Goal: Find specific page/section: Find specific page/section

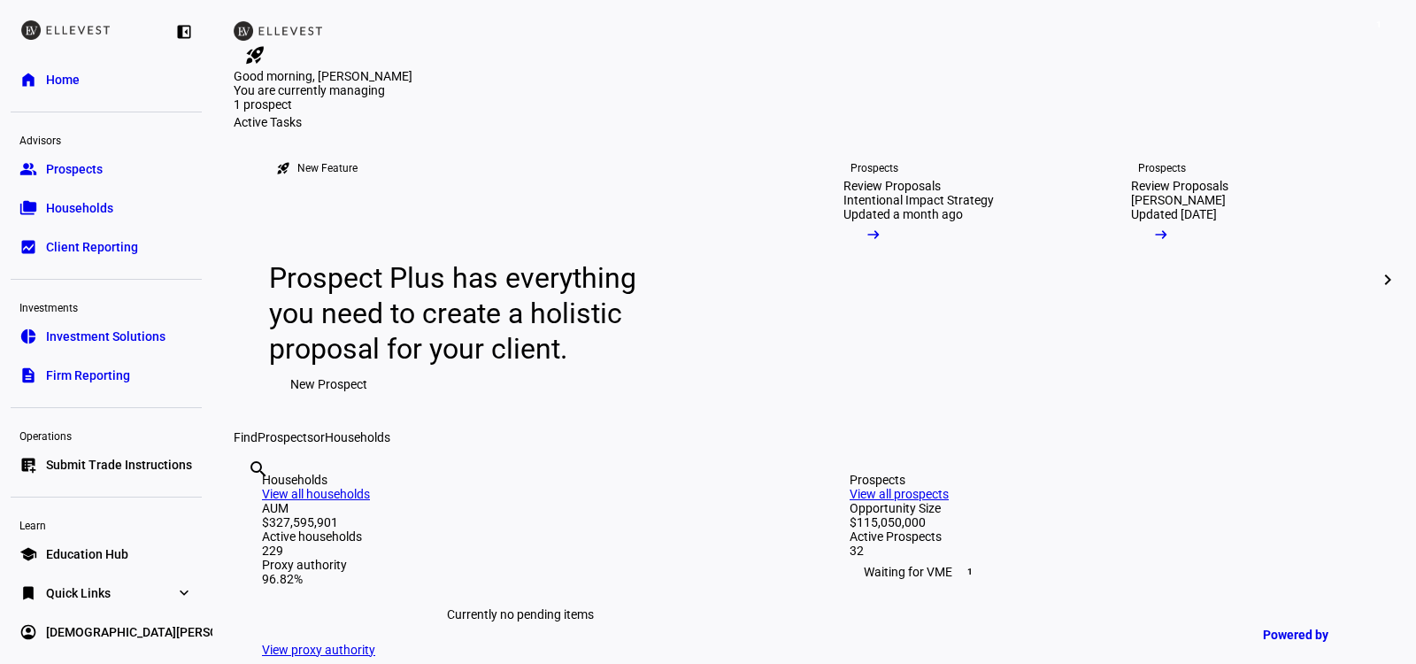
click at [103, 596] on span "Quick Links" at bounding box center [78, 593] width 65 height 18
click at [86, 622] on span "Firm Report" at bounding box center [78, 628] width 65 height 18
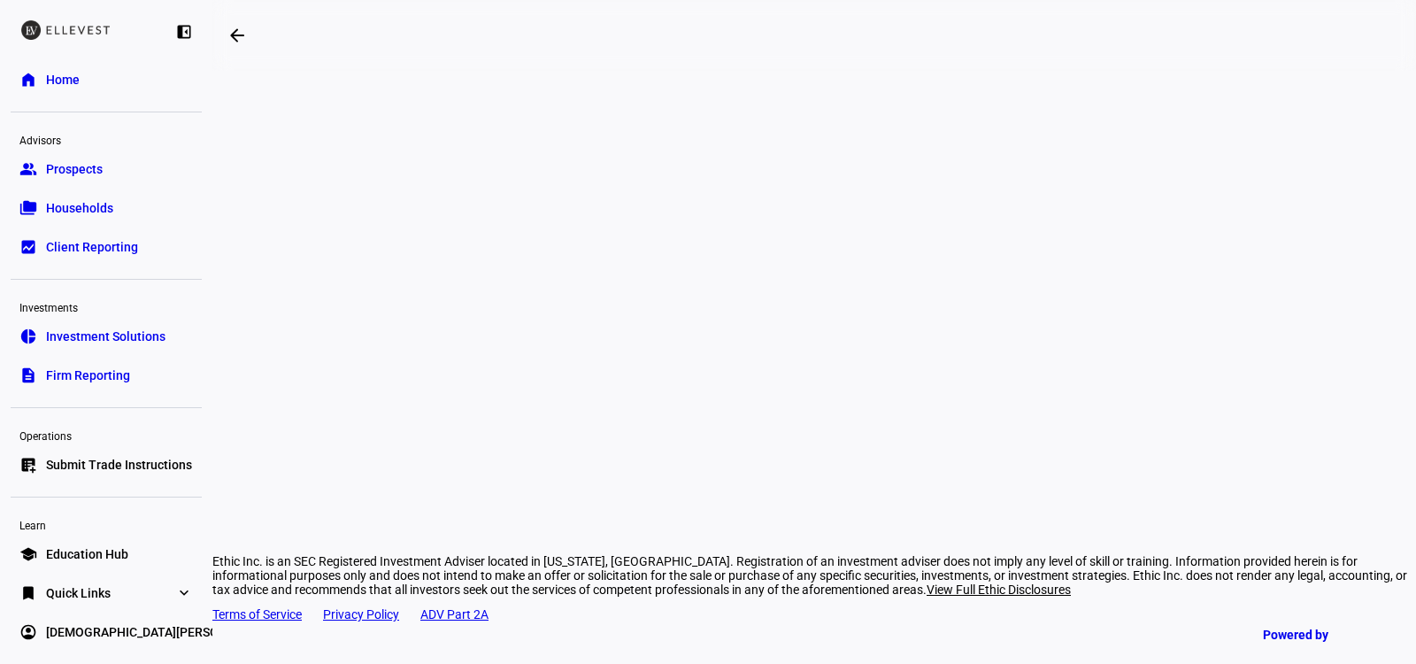
click at [1350, 291] on div "arrow_backwards Ethic Inc. is an SEC Registered Investment Adviser located in […" at bounding box center [814, 332] width 1204 height 664
click at [231, 41] on mat-icon "arrow_backwards" at bounding box center [237, 35] width 21 height 21
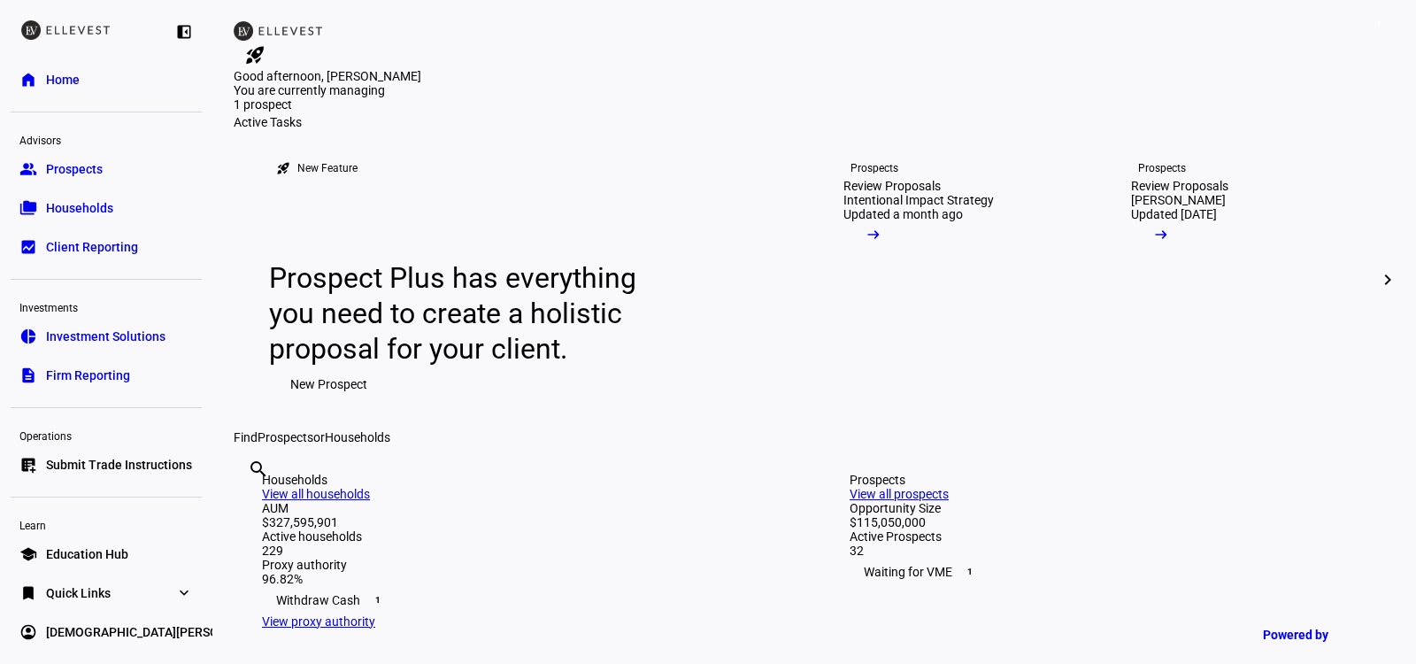
scroll to position [3, 0]
click at [136, 584] on link "bookmark Quick Links expand_more" at bounding box center [106, 590] width 191 height 35
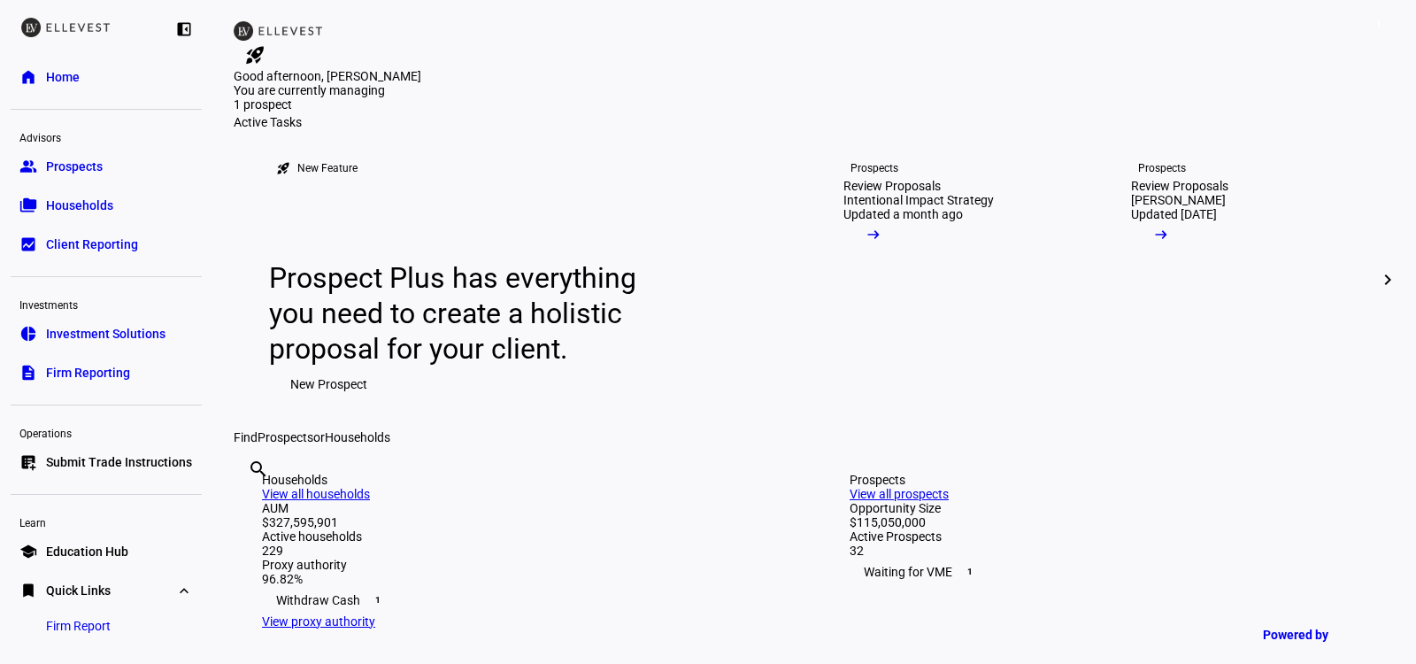
click at [108, 623] on span "Firm Report" at bounding box center [78, 626] width 65 height 18
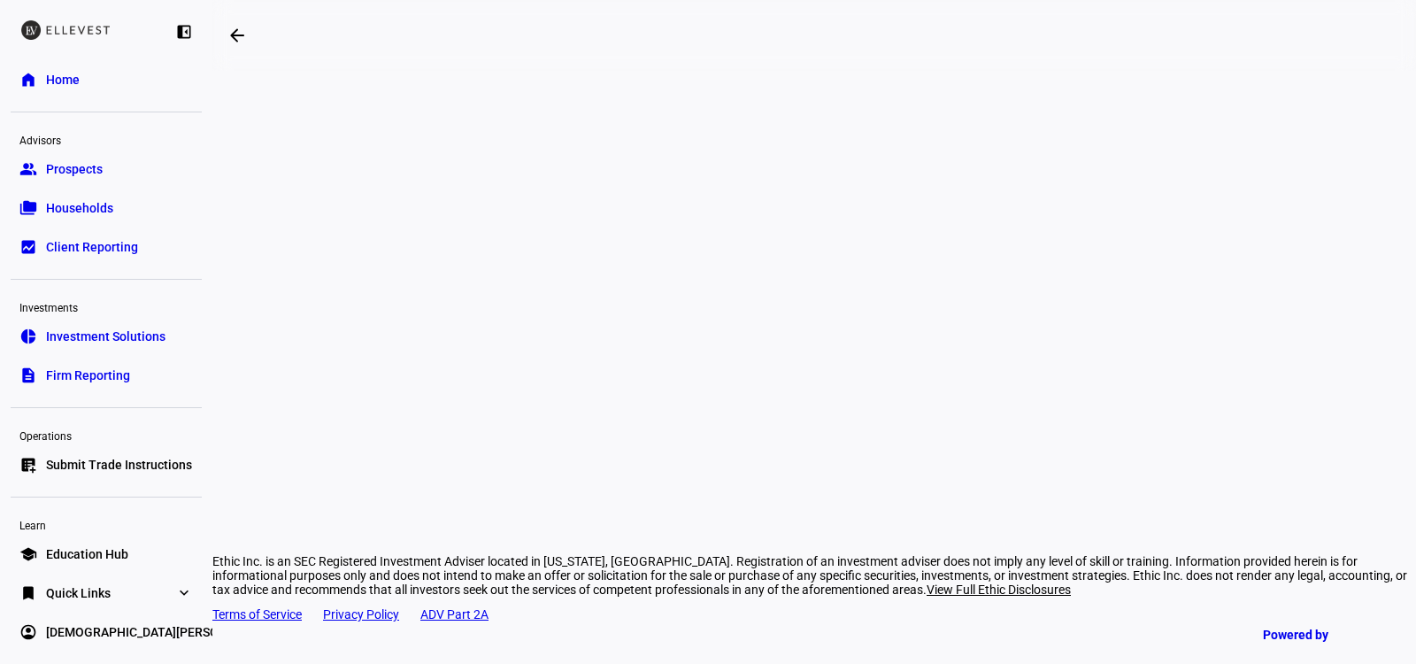
click at [1277, 323] on div "arrow_backwards Ethic Inc. is an SEC Registered Investment Adviser located in […" at bounding box center [814, 332] width 1204 height 664
